Goal: Task Accomplishment & Management: Use online tool/utility

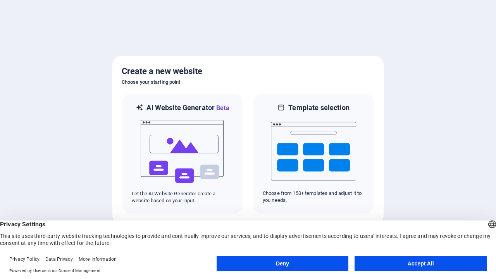
click at [282, 263] on button "Deny" at bounding box center [282, 262] width 132 height 15
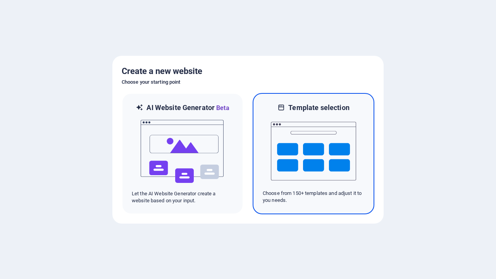
click at [313, 153] on img at bounding box center [313, 150] width 85 height 77
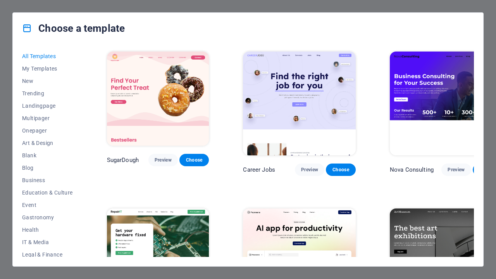
scroll to position [595, 0]
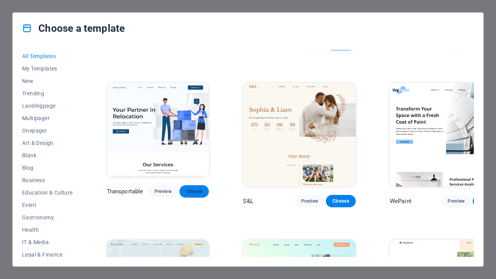
click at [194, 188] on span "Choose" at bounding box center [193, 191] width 17 height 6
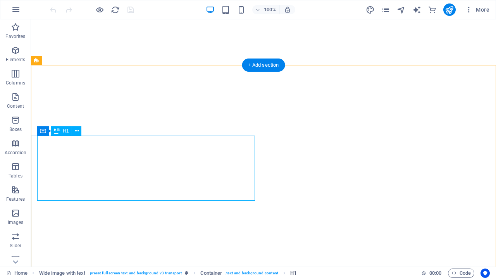
click at [293, 273] on span "H1" at bounding box center [293, 272] width 6 height 9
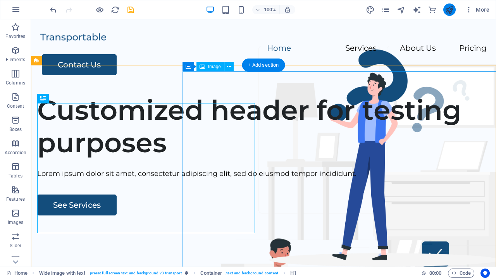
click at [449, 10] on icon "publish" at bounding box center [448, 9] width 9 height 9
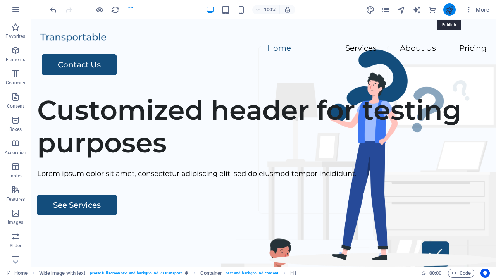
checkbox input "false"
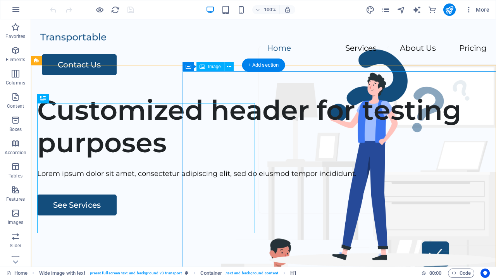
click at [293, 273] on span "H1" at bounding box center [293, 272] width 6 height 9
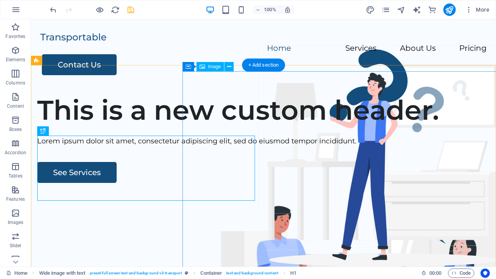
click at [130, 10] on icon "save" at bounding box center [130, 9] width 9 height 9
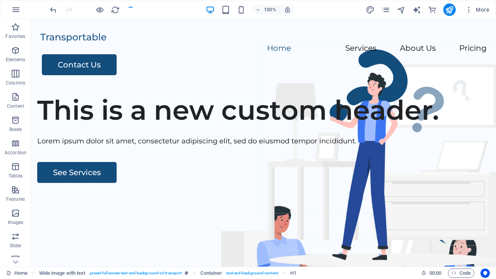
checkbox input "false"
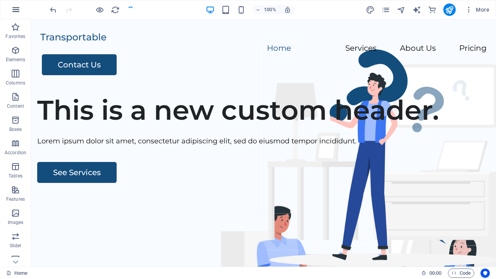
click at [16, 10] on icon "button" at bounding box center [15, 9] width 9 height 9
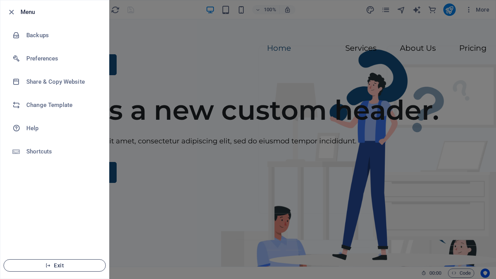
click at [55, 265] on span "Exit" at bounding box center [54, 265] width 89 height 6
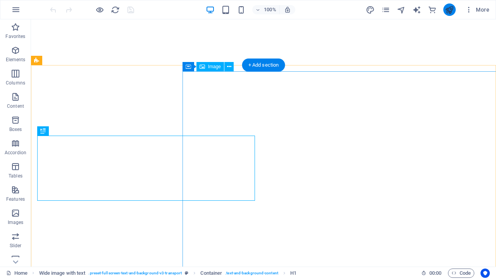
click at [449, 10] on icon "publish" at bounding box center [448, 9] width 9 height 9
